Goal: Task Accomplishment & Management: Use online tool/utility

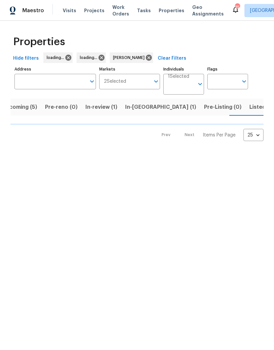
scroll to position [0, 13]
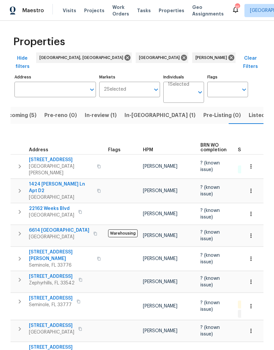
click at [249, 111] on span "Listed (37)" at bounding box center [263, 115] width 28 height 9
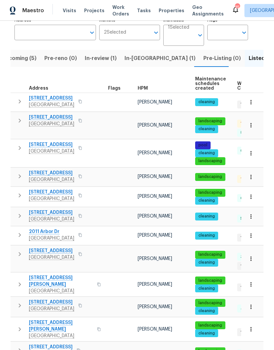
scroll to position [63, 0]
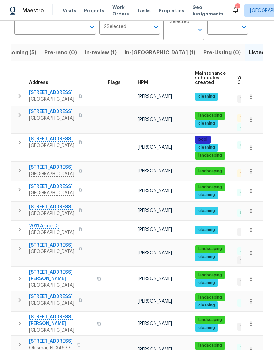
click at [77, 166] on button "button" at bounding box center [80, 170] width 8 height 9
click at [37, 170] on span "Clearwater, FL 33762" at bounding box center [51, 173] width 45 height 7
click at [22, 167] on icon "button" at bounding box center [20, 171] width 8 height 8
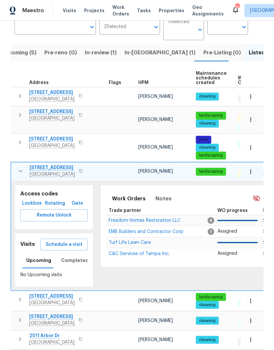
click at [38, 211] on span "Remote Unlock" at bounding box center [54, 215] width 57 height 8
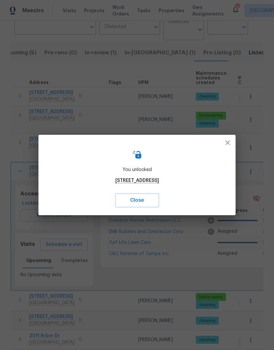
click at [230, 144] on icon "button" at bounding box center [228, 142] width 5 height 5
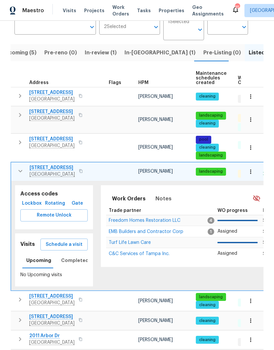
scroll to position [0, 0]
click at [37, 171] on span "Clearwater, FL 33762" at bounding box center [52, 174] width 45 height 7
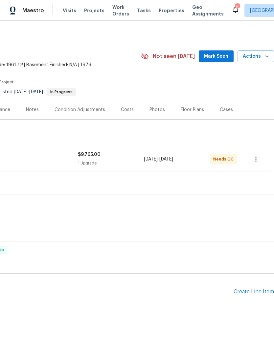
scroll to position [0, 97]
click at [254, 284] on div "Pending Line Items Create Line Item" at bounding box center [89, 291] width 372 height 31
click at [255, 290] on div "Create Line Item" at bounding box center [254, 291] width 40 height 6
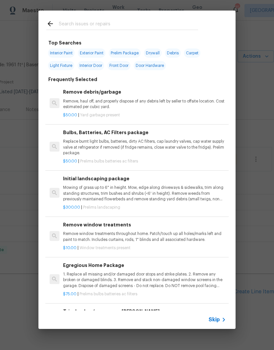
click at [221, 318] on icon at bounding box center [224, 319] width 8 height 8
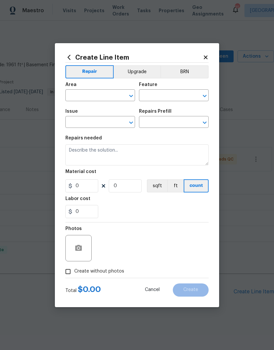
click at [105, 92] on input "text" at bounding box center [90, 96] width 51 height 10
click at [76, 113] on li "HVAC" at bounding box center [100, 110] width 70 height 11
type input "HVAC"
click at [203, 59] on h2 "Create Line Item" at bounding box center [134, 57] width 138 height 7
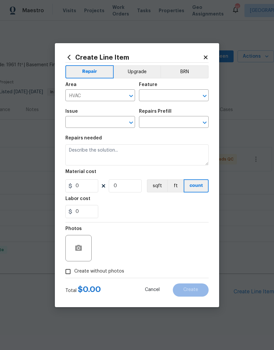
click at [209, 57] on icon at bounding box center [206, 57] width 6 height 6
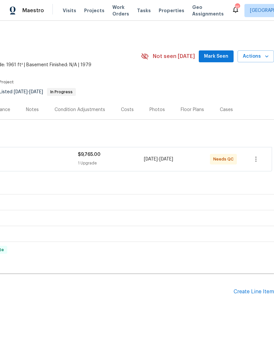
click at [256, 293] on div "Create Line Item" at bounding box center [254, 291] width 40 height 6
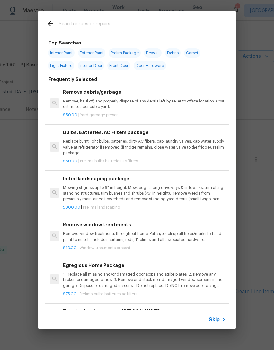
click at [65, 23] on input "text" at bounding box center [129, 25] width 140 height 10
type input "Service"
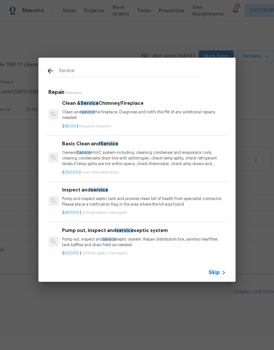
scroll to position [221, 1]
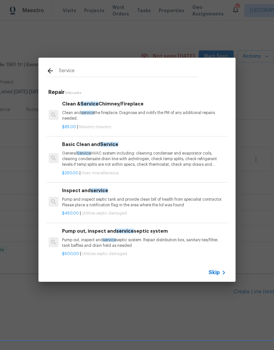
click at [72, 161] on p "General Service HVAC system including: cleaning condenser and evaporator coils,…" at bounding box center [143, 158] width 163 height 17
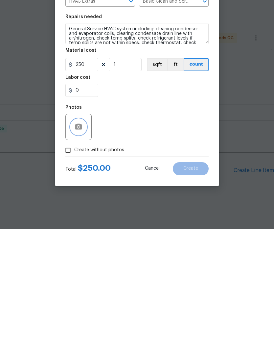
click at [76, 245] on icon "button" at bounding box center [78, 248] width 7 height 6
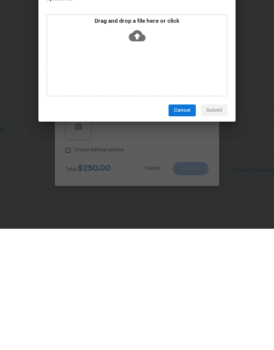
scroll to position [8, 0]
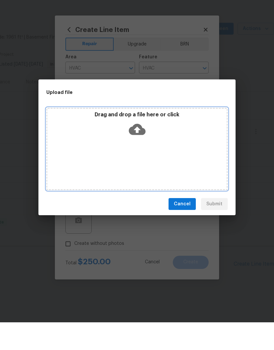
click at [85, 142] on div "Drag and drop a file here or click" at bounding box center [137, 176] width 182 height 82
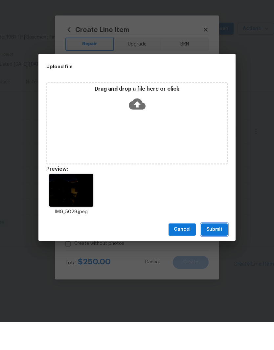
click at [215, 253] on span "Submit" at bounding box center [215, 257] width 16 height 8
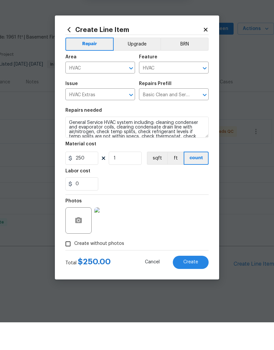
click at [185, 283] on button "Create" at bounding box center [191, 289] width 36 height 13
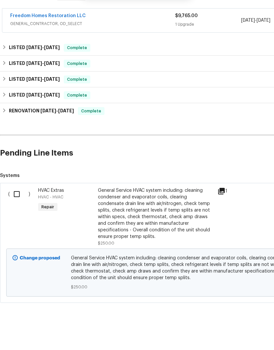
scroll to position [110, 0]
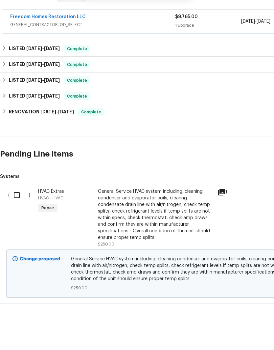
click at [19, 216] on input "checkbox" at bounding box center [19, 223] width 19 height 14
checkbox input "true"
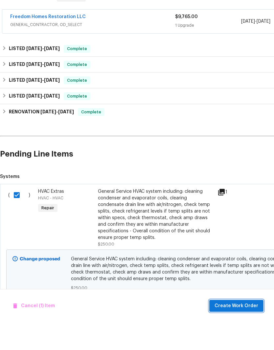
click at [233, 329] on span "Create Work Order" at bounding box center [237, 333] width 44 height 8
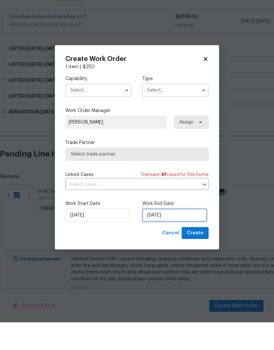
click at [183, 236] on input "[DATE]" at bounding box center [174, 242] width 65 height 13
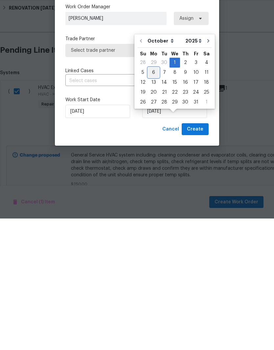
click at [152, 199] on div "6" at bounding box center [153, 203] width 11 height 9
type input "10/6/2025"
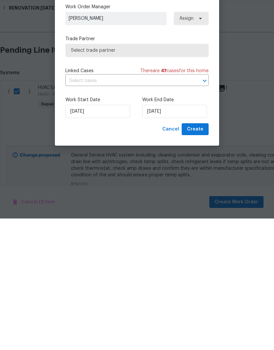
scroll to position [26, 0]
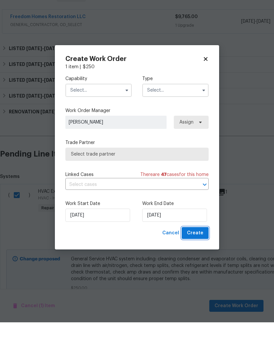
click at [196, 256] on span "Create" at bounding box center [195, 260] width 16 height 8
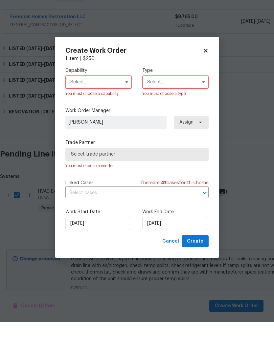
click at [74, 103] on input "text" at bounding box center [98, 109] width 66 height 13
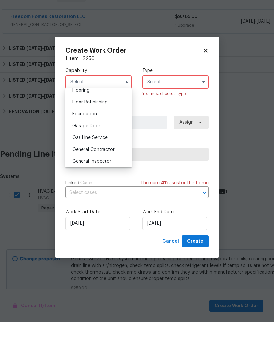
scroll to position [261, 0]
click at [83, 174] on span "General Contractor" at bounding box center [93, 176] width 42 height 5
type input "General Contractor"
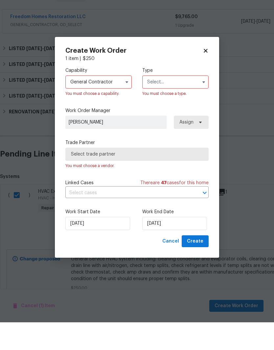
click at [181, 103] on input "text" at bounding box center [175, 109] width 66 height 13
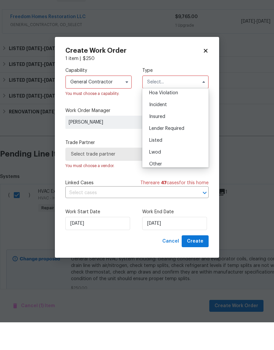
scroll to position [15, 0]
click at [182, 162] on div "Listed" at bounding box center [175, 168] width 63 height 12
type input "Listed"
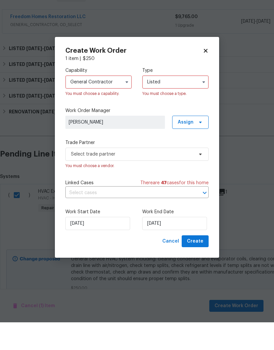
scroll to position [0, 0]
click at [187, 244] on input "10/6/2025" at bounding box center [174, 250] width 65 height 13
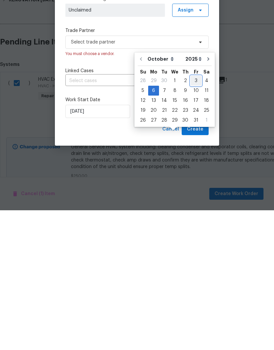
click at [194, 216] on div "3" at bounding box center [196, 220] width 11 height 9
type input "[DATE]"
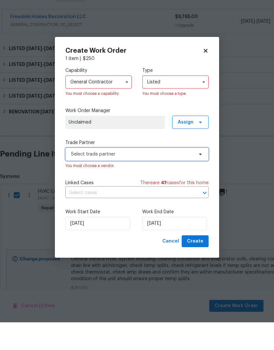
click at [72, 178] on span "Select trade partner" at bounding box center [132, 181] width 123 height 7
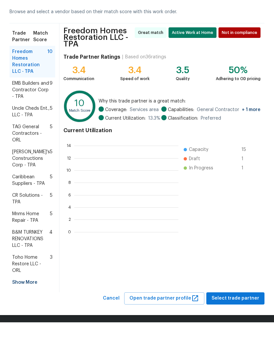
scroll to position [1, 1]
click at [248, 320] on button "Select trade partner" at bounding box center [236, 326] width 58 height 12
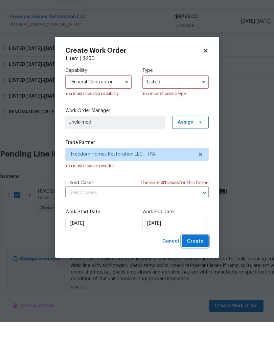
click at [199, 263] on button "Create" at bounding box center [195, 269] width 27 height 12
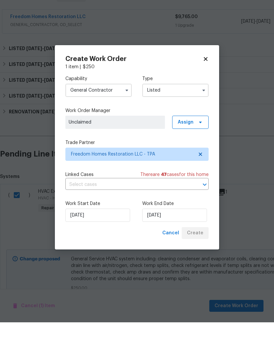
checkbox input "false"
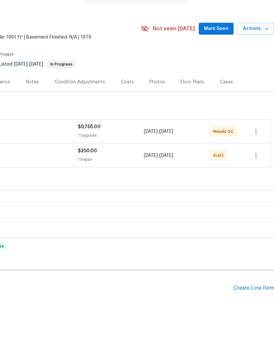
scroll to position [0, 97]
click at [257, 179] on icon "button" at bounding box center [256, 183] width 8 height 8
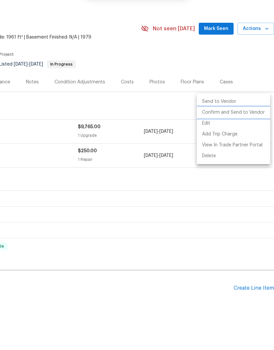
click at [254, 135] on li "Confirm and Send to Vendor" at bounding box center [233, 140] width 73 height 11
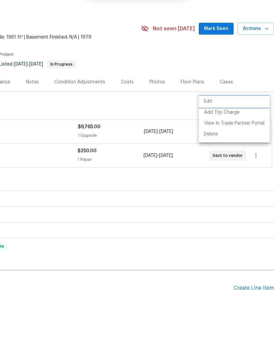
click at [222, 6] on div at bounding box center [137, 175] width 274 height 350
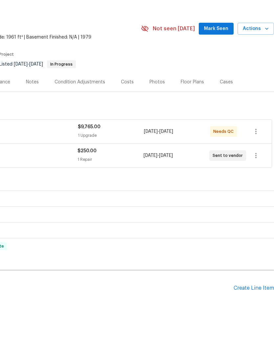
click at [30, 106] on div "Notes" at bounding box center [32, 109] width 13 height 7
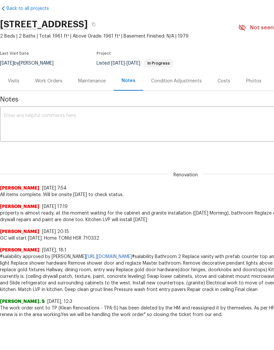
scroll to position [1, 0]
click at [43, 105] on div "Work Orders" at bounding box center [48, 108] width 27 height 7
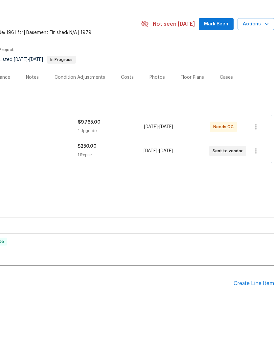
scroll to position [6, 97]
click at [263, 306] on div "Create Line Item" at bounding box center [254, 309] width 40 height 6
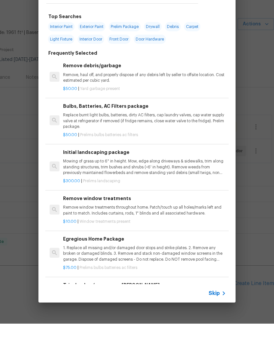
click at [218, 316] on span "Skip" at bounding box center [214, 319] width 11 height 7
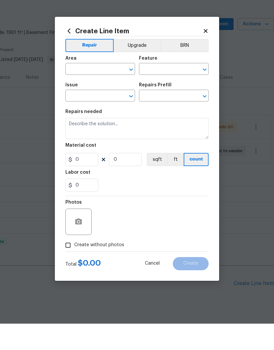
click at [83, 91] on input "text" at bounding box center [90, 96] width 51 height 10
type input "l"
click at [76, 105] on li "Front" at bounding box center [100, 110] width 70 height 11
type input "Front"
click at [176, 91] on input "text" at bounding box center [164, 96] width 51 height 10
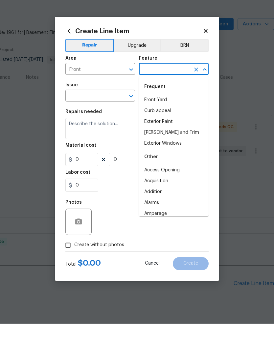
click at [172, 121] on li "Front Yard" at bounding box center [174, 126] width 70 height 11
type input "Front Yard"
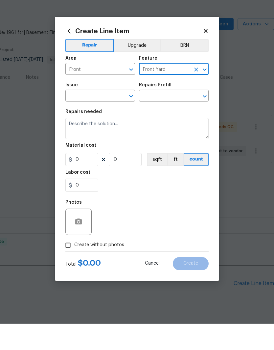
click at [77, 117] on input "text" at bounding box center [90, 122] width 51 height 10
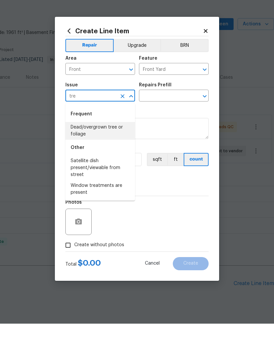
click at [77, 148] on li "Dead/overgrown tree or foliage" at bounding box center [100, 157] width 70 height 18
type input "Dead/overgrown tree or foliage"
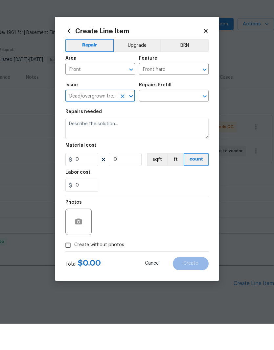
click at [173, 117] on input "text" at bounding box center [164, 122] width 51 height 10
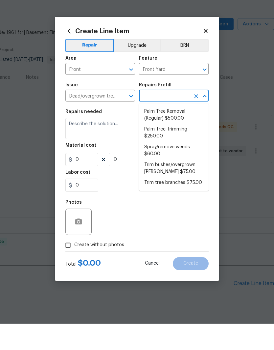
click at [188, 150] on li "Palm Tree Trimming $250.00" at bounding box center [174, 159] width 70 height 18
type input "Palm Tree Trimming $250.00"
type textarea "Trim palm tree fronds."
type input "1"
type input "250"
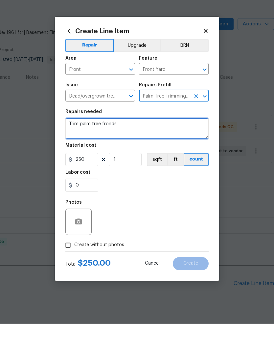
click at [73, 144] on textarea "Trim palm tree fronds." at bounding box center [136, 154] width 143 height 21
paste textarea "2253 Heron Cir Clearwater FL 33762"
type textarea "Trim front palm tree Trim front small tree."
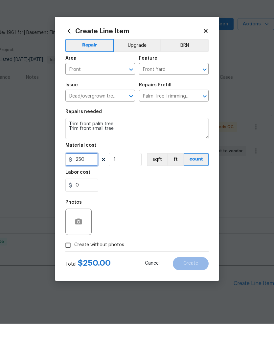
click at [83, 179] on input "250" at bounding box center [81, 185] width 33 height 13
type input "425"
click at [74, 240] on button "button" at bounding box center [79, 248] width 16 height 16
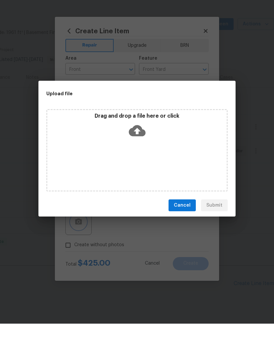
click at [74, 220] on div "Upload file Drag and drop a file here or click Cancel Submit" at bounding box center [137, 175] width 274 height 350
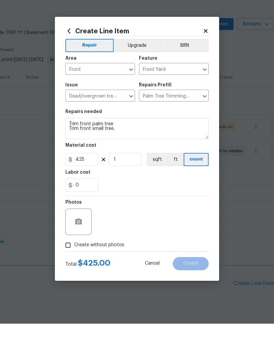
click at [73, 235] on div at bounding box center [78, 248] width 26 height 26
click at [74, 240] on button "button" at bounding box center [79, 248] width 16 height 16
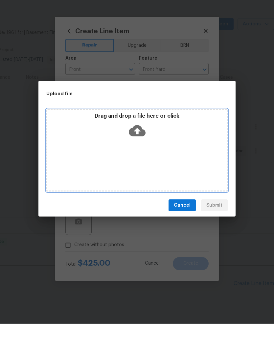
click at [165, 139] on div "Drag and drop a file here or click" at bounding box center [137, 153] width 180 height 28
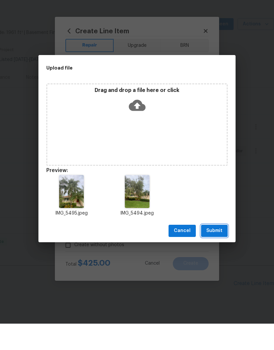
click at [217, 253] on span "Submit" at bounding box center [215, 257] width 16 height 8
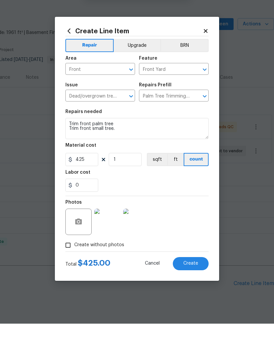
click at [185, 287] on span "Create" at bounding box center [191, 289] width 15 height 5
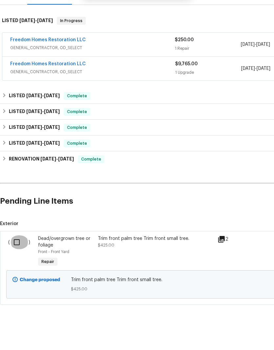
scroll to position [88, 0]
click at [16, 262] on input "checkbox" at bounding box center [19, 269] width 19 height 14
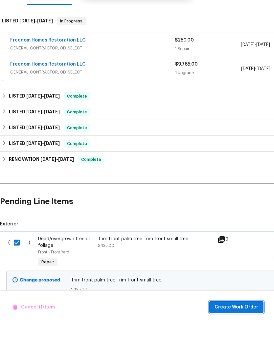
click at [251, 329] on span "Create Work Order" at bounding box center [237, 333] width 44 height 8
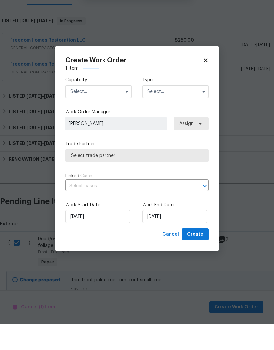
checkbox input "false"
click at [75, 111] on input "text" at bounding box center [98, 117] width 66 height 13
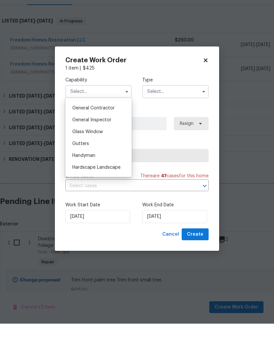
scroll to position [299, 0]
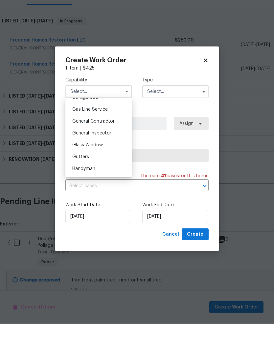
click at [77, 145] on span "General Contractor" at bounding box center [93, 147] width 42 height 5
type input "General Contractor"
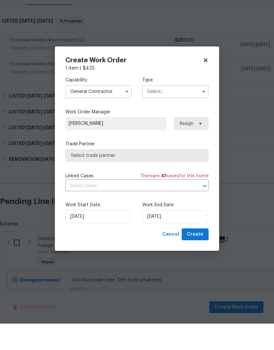
click at [161, 111] on input "text" at bounding box center [175, 117] width 66 height 13
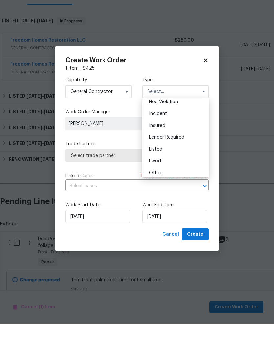
scroll to position [18, 0]
click at [154, 170] on span "Listed" at bounding box center [155, 172] width 13 height 5
type input "Listed"
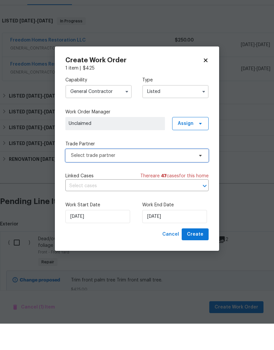
click at [76, 178] on span "Select trade partner" at bounding box center [132, 181] width 123 height 7
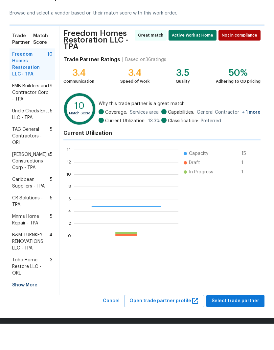
scroll to position [92, 104]
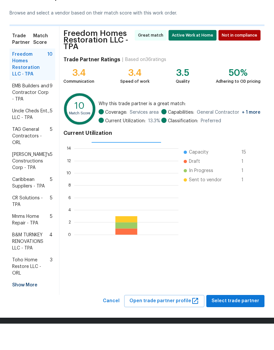
click at [21, 305] on div "Show More" at bounding box center [33, 311] width 46 height 12
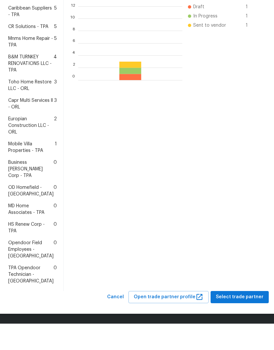
scroll to position [176, 0]
click at [22, 247] on span "HS Renew Corp - TPA" at bounding box center [30, 253] width 45 height 13
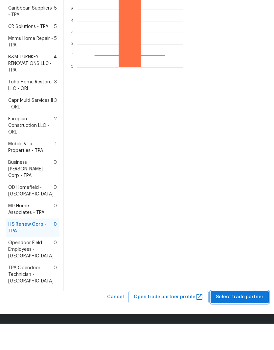
click at [244, 319] on span "Select trade partner" at bounding box center [240, 323] width 48 height 8
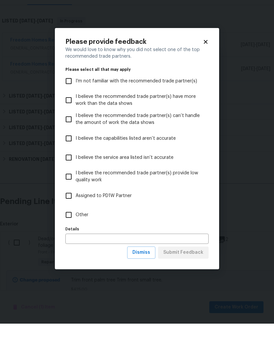
scroll to position [0, 0]
click at [72, 234] on input "Other" at bounding box center [69, 241] width 14 height 14
checkbox input "true"
click at [199, 274] on span "Submit Feedback" at bounding box center [184, 278] width 40 height 8
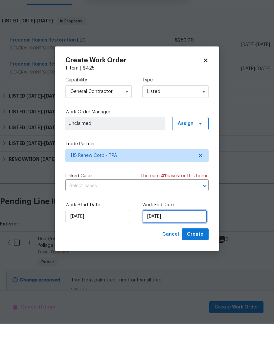
click at [191, 236] on input "[DATE]" at bounding box center [174, 242] width 65 height 13
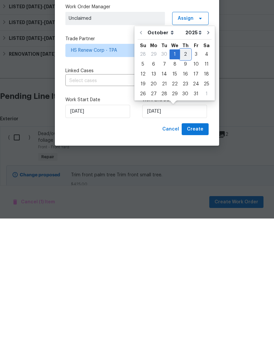
click at [183, 181] on div "2" at bounding box center [185, 185] width 11 height 9
type input "10/2/2025"
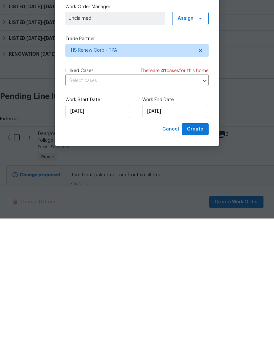
scroll to position [26, 0]
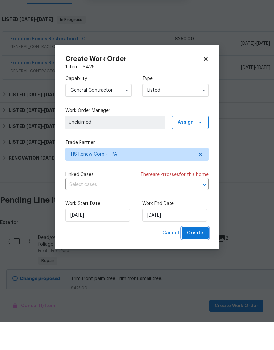
click at [203, 256] on span "Create" at bounding box center [195, 260] width 16 height 8
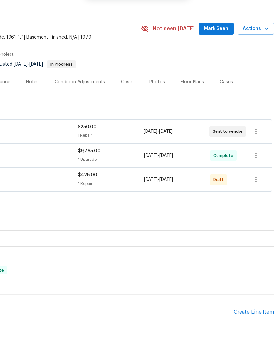
scroll to position [0, 97]
click at [256, 204] on icon "button" at bounding box center [256, 206] width 1 height 5
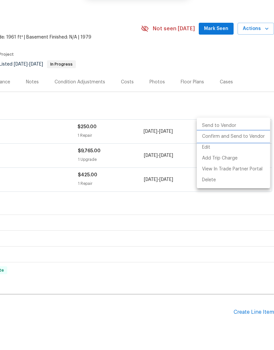
click at [252, 159] on li "Confirm and Send to Vendor" at bounding box center [233, 164] width 73 height 11
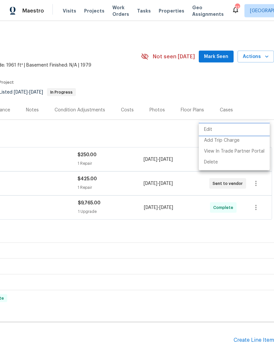
scroll to position [0, 0]
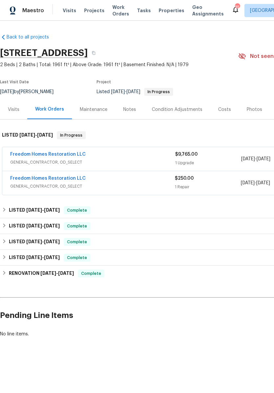
click at [37, 161] on span "GENERAL_CONTRACTOR, OD_SELECT" at bounding box center [92, 162] width 165 height 7
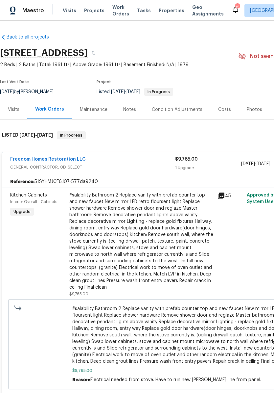
click at [84, 223] on div "#salability Bathroom 2 Replace vanity with prefab counter top and new faucet Ne…" at bounding box center [141, 241] width 144 height 99
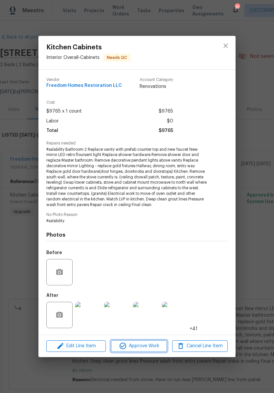
click at [157, 340] on button "Approve Work" at bounding box center [139, 346] width 56 height 12
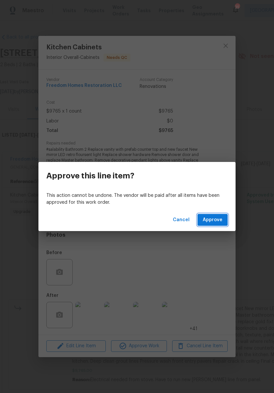
click at [218, 216] on button "Approve" at bounding box center [213, 220] width 30 height 12
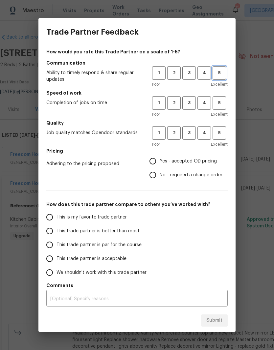
click at [217, 79] on button "5" at bounding box center [219, 72] width 13 height 13
click at [222, 102] on span "5" at bounding box center [220, 103] width 12 height 8
click at [223, 132] on span "5" at bounding box center [220, 133] width 12 height 8
click at [157, 159] on input "Yes - accepted OD pricing" at bounding box center [153, 161] width 14 height 14
radio input "true"
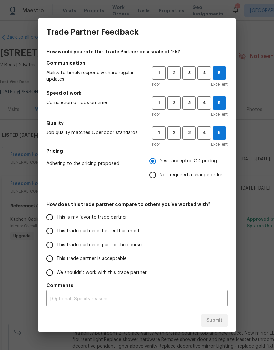
click at [50, 216] on input "This is my favorite trade partner" at bounding box center [50, 217] width 14 height 14
click at [218, 321] on span "Submit" at bounding box center [215, 320] width 16 height 8
radio input "true"
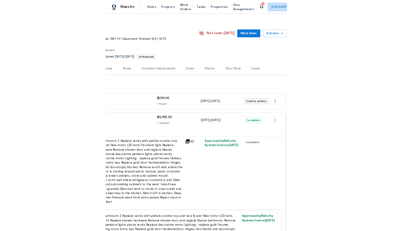
scroll to position [6, 97]
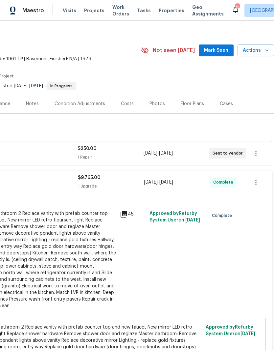
click at [220, 51] on span "Mark Seen" at bounding box center [216, 50] width 24 height 8
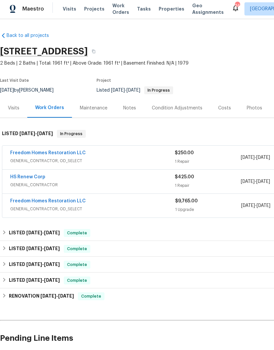
click at [17, 176] on link "HS Renew Corp" at bounding box center [27, 178] width 35 height 5
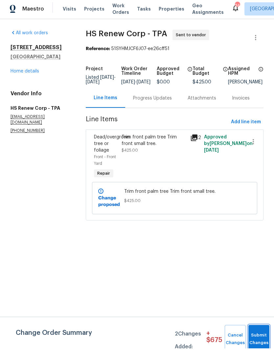
click at [258, 331] on button "Submit Changes" at bounding box center [259, 340] width 21 height 28
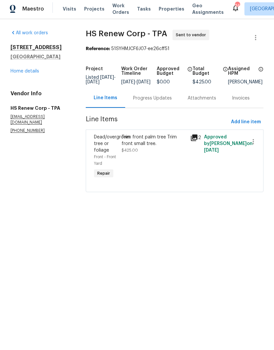
click at [141, 103] on div "Progress Updates" at bounding box center [152, 99] width 39 height 7
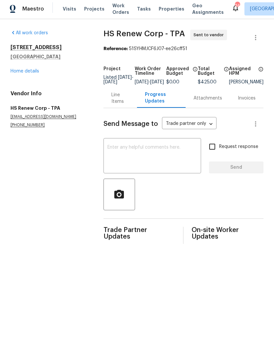
click at [126, 161] on textarea at bounding box center [153, 157] width 90 height 23
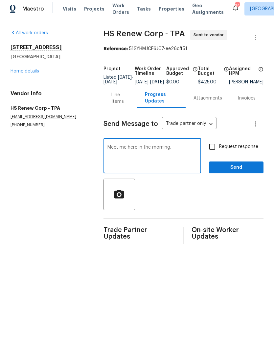
type textarea "Meet me here in the morning."
click at [215, 148] on input "Request response" at bounding box center [213, 148] width 14 height 14
checkbox input "true"
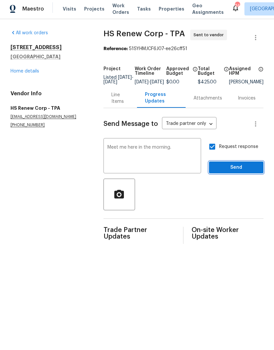
click at [237, 168] on span "Send" at bounding box center [237, 169] width 44 height 8
